Goal: Check status: Check status

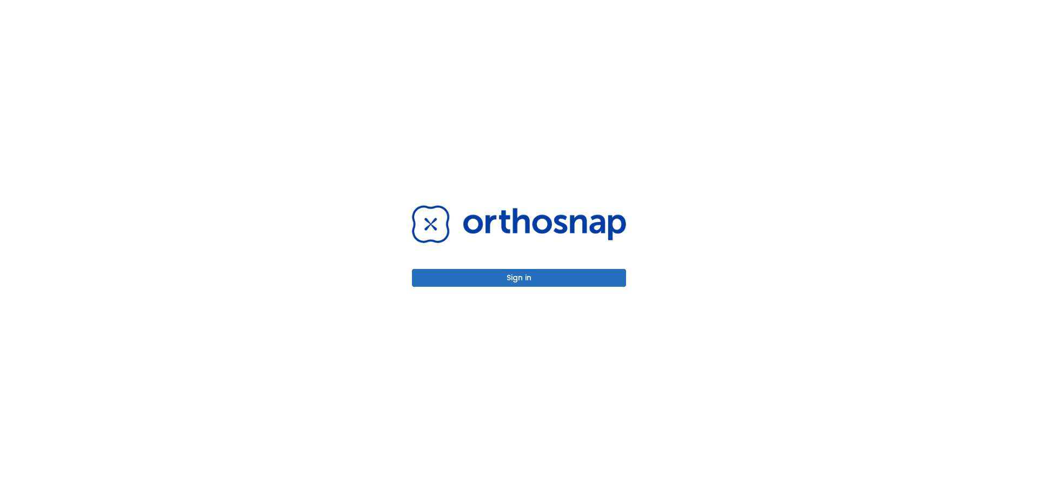
click at [494, 278] on button "Sign in" at bounding box center [519, 278] width 214 height 18
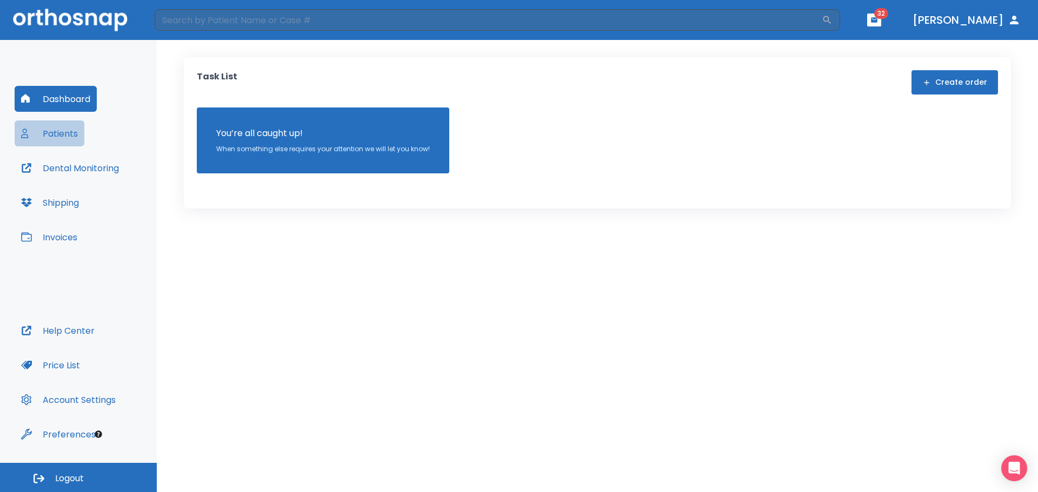
click at [56, 129] on button "Patients" at bounding box center [50, 134] width 70 height 26
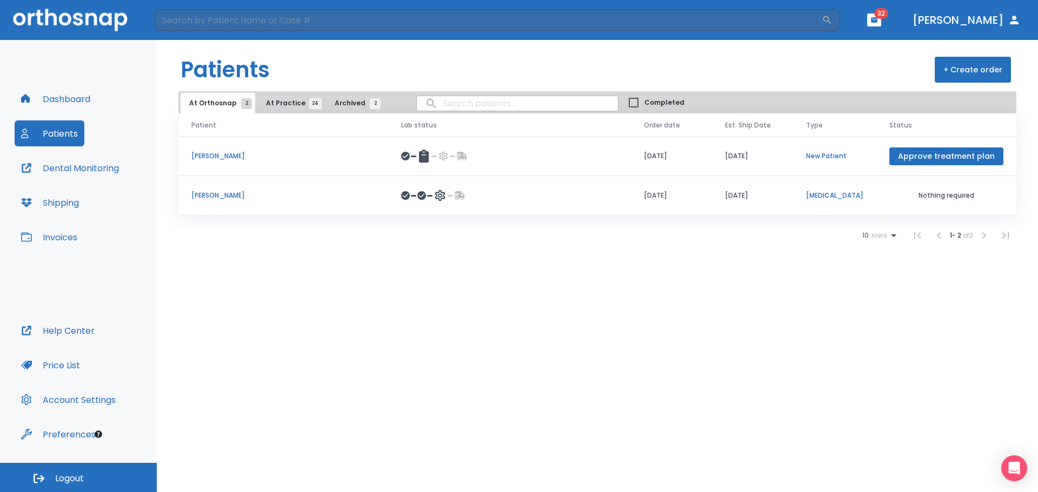
click at [218, 195] on p "[PERSON_NAME]" at bounding box center [283, 196] width 184 height 10
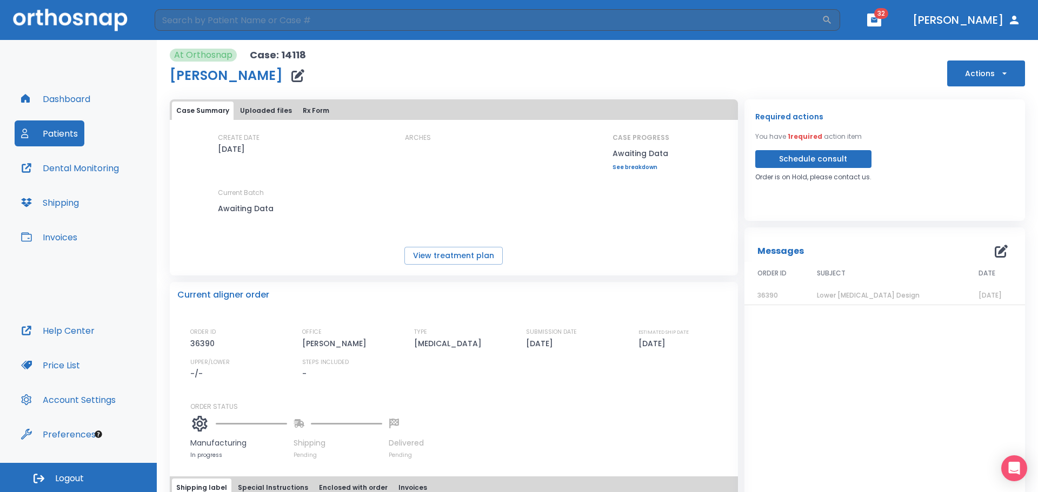
click at [994, 249] on icon "button" at bounding box center [1000, 251] width 13 height 13
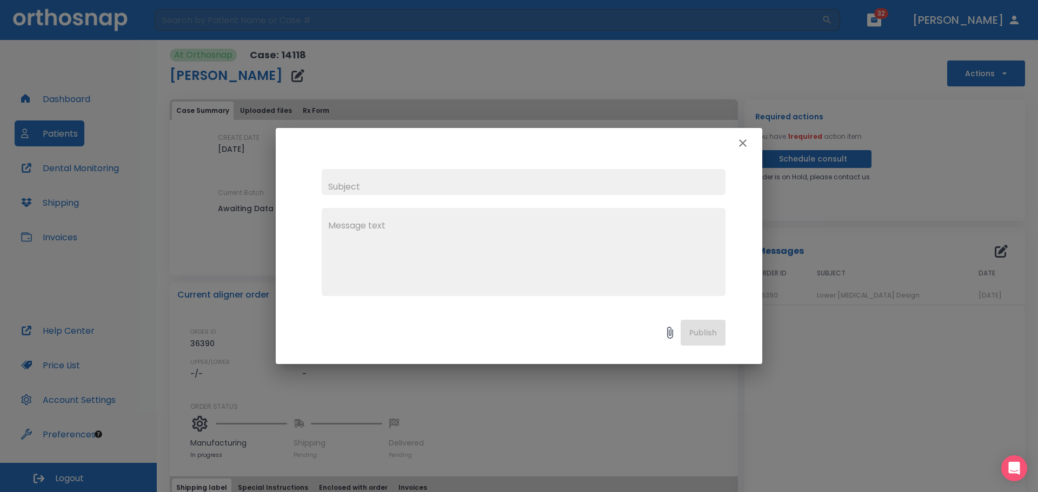
click at [746, 144] on icon "button" at bounding box center [742, 143] width 13 height 13
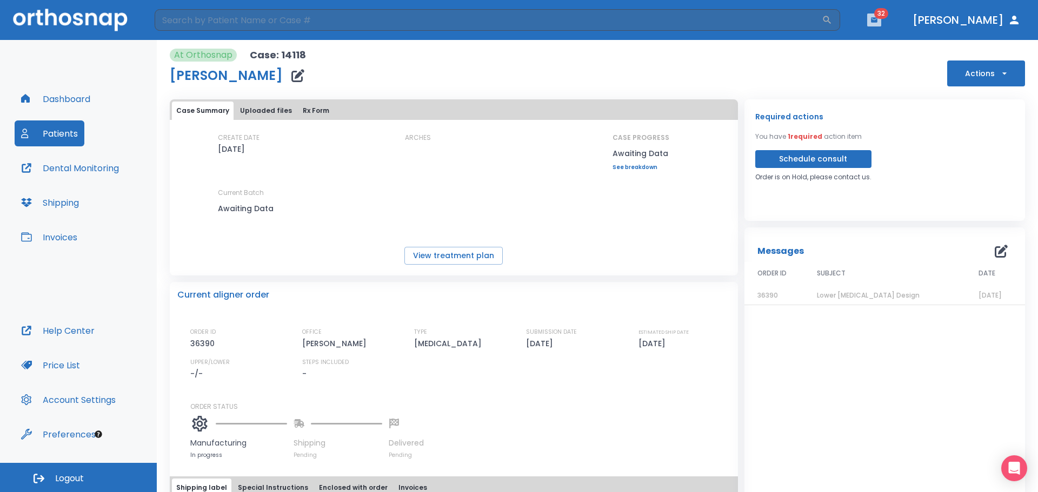
click at [881, 19] on button "button" at bounding box center [874, 20] width 14 height 13
